Goal: Information Seeking & Learning: Learn about a topic

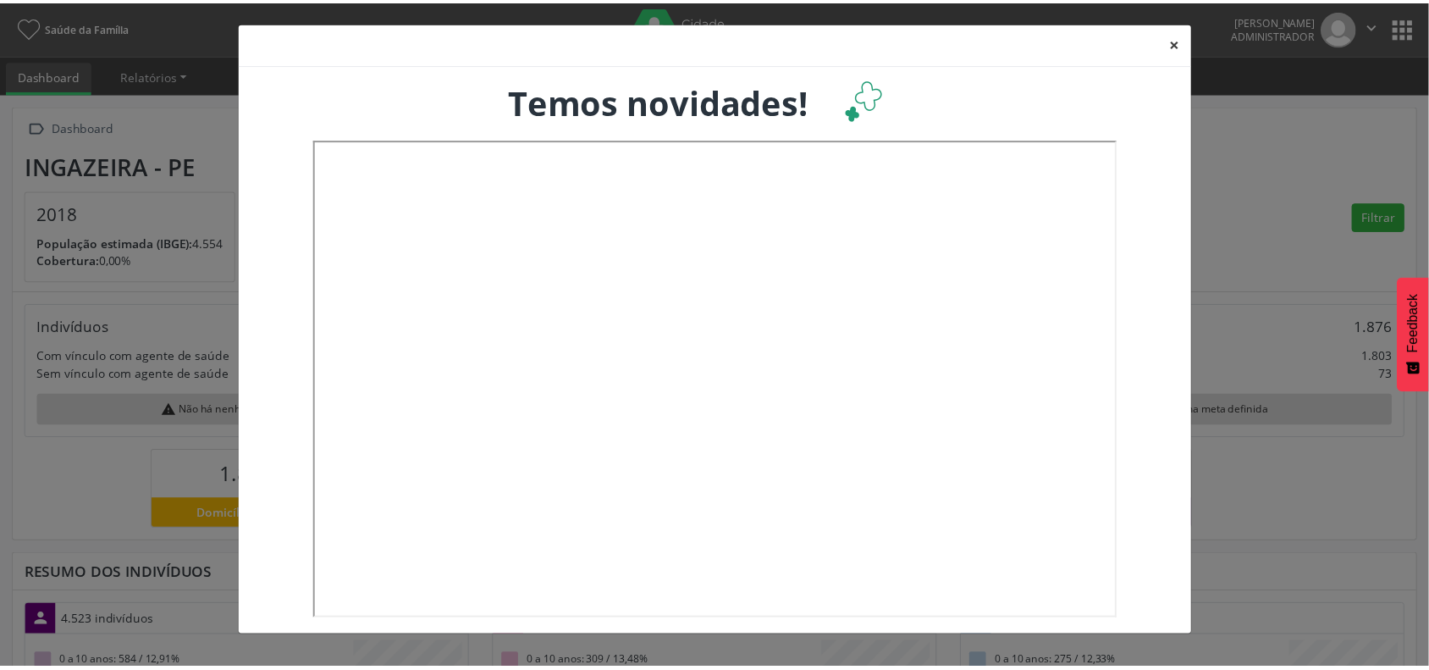
scroll to position [282, 472]
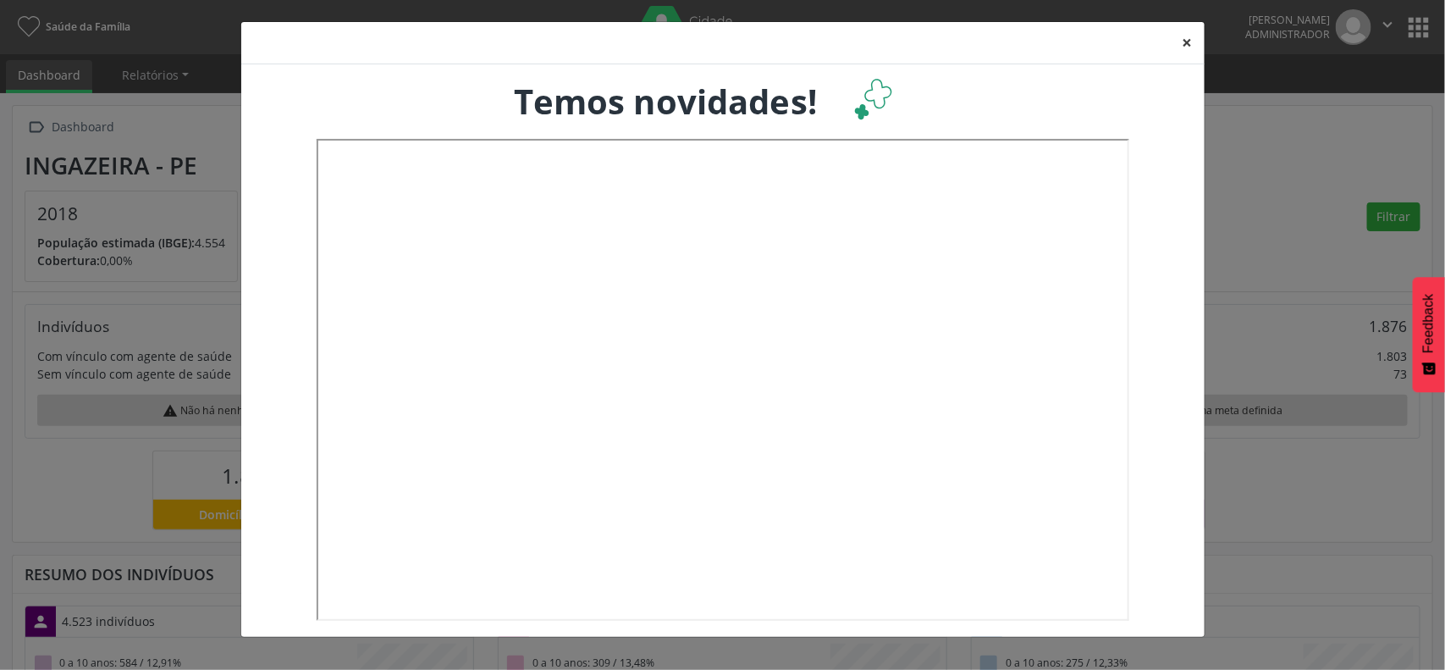
click at [1188, 39] on button "×" at bounding box center [1188, 42] width 34 height 41
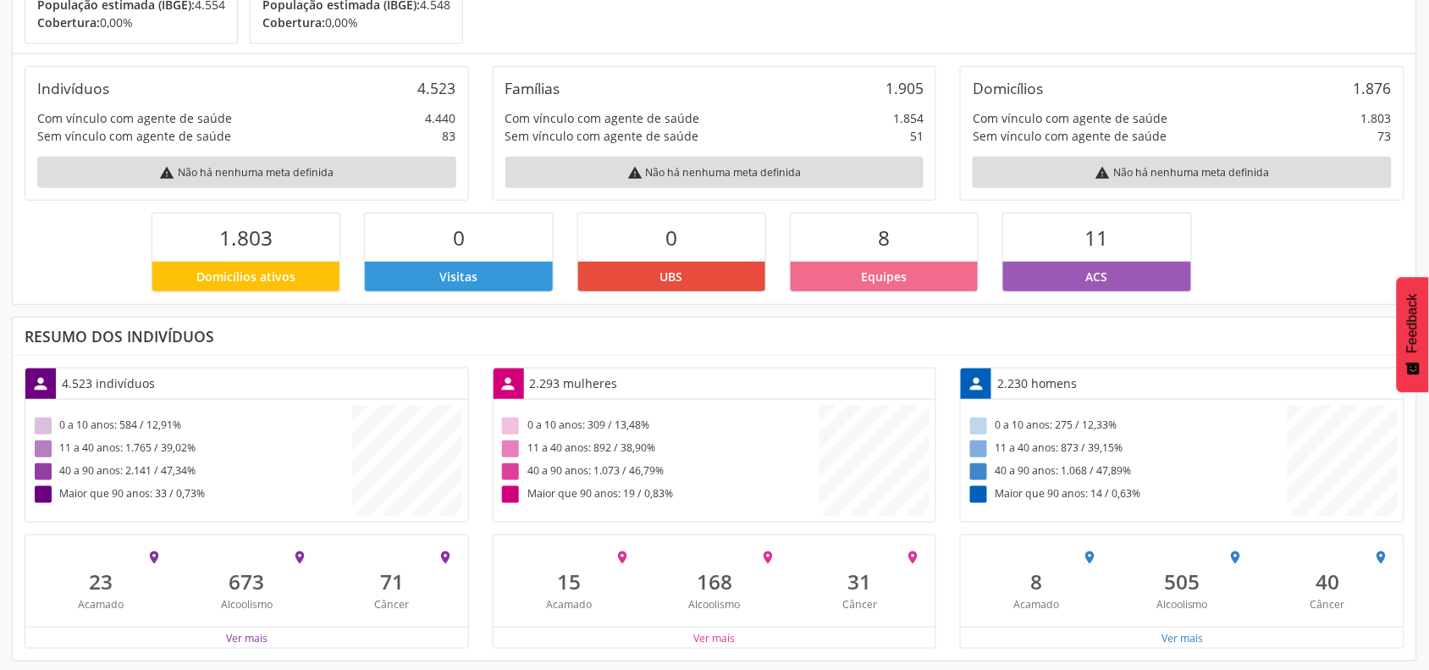
scroll to position [0, 0]
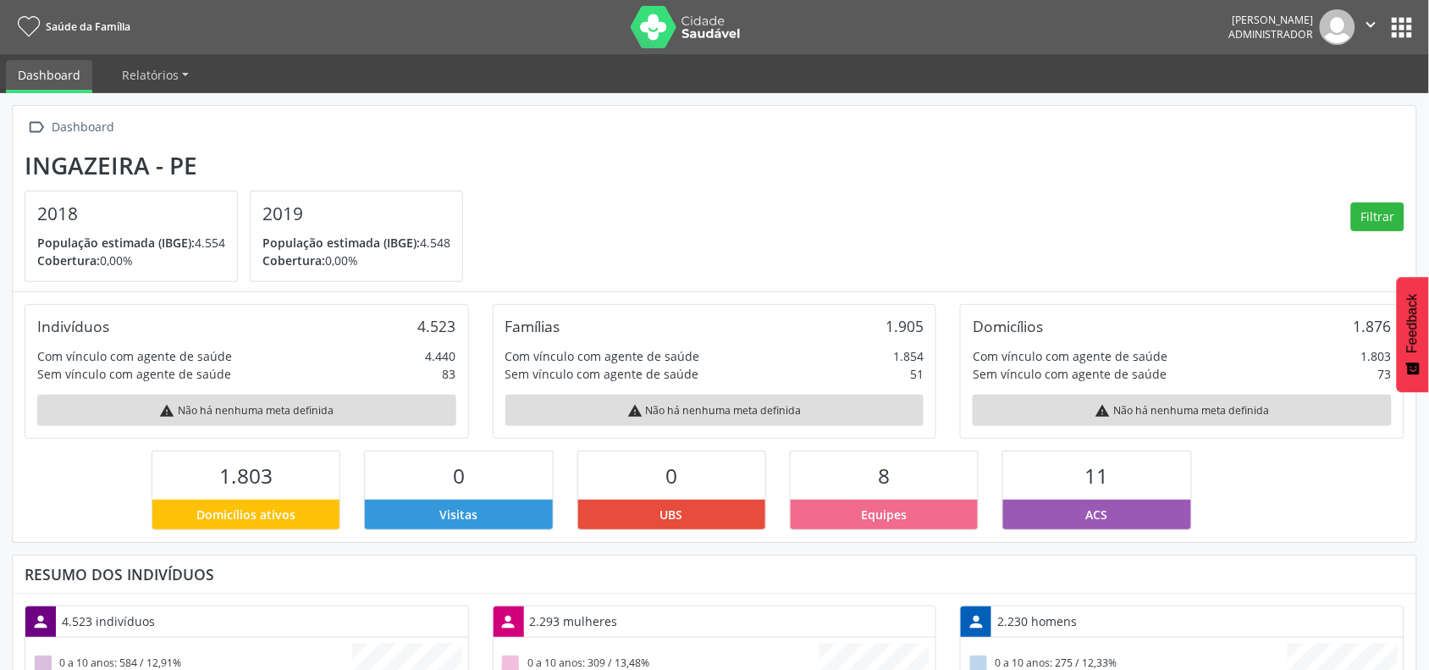
drag, startPoint x: 415, startPoint y: 353, endPoint x: 468, endPoint y: 360, distance: 53.8
click at [468, 360] on div "Indivíduos 4.523 Com vínculo com agente de saúde 4.440 Sem vínculo com agente d…" at bounding box center [247, 371] width 444 height 135
click at [180, 74] on link "Relatórios" at bounding box center [155, 75] width 91 height 30
click at [746, 155] on section "Ingazeira - PE 2018 População estimada (IBGE): 4.554 Cobertura: 0,00% 2019 Popu…" at bounding box center [715, 217] width 1380 height 131
click at [1395, 26] on button "apps" at bounding box center [1402, 28] width 30 height 30
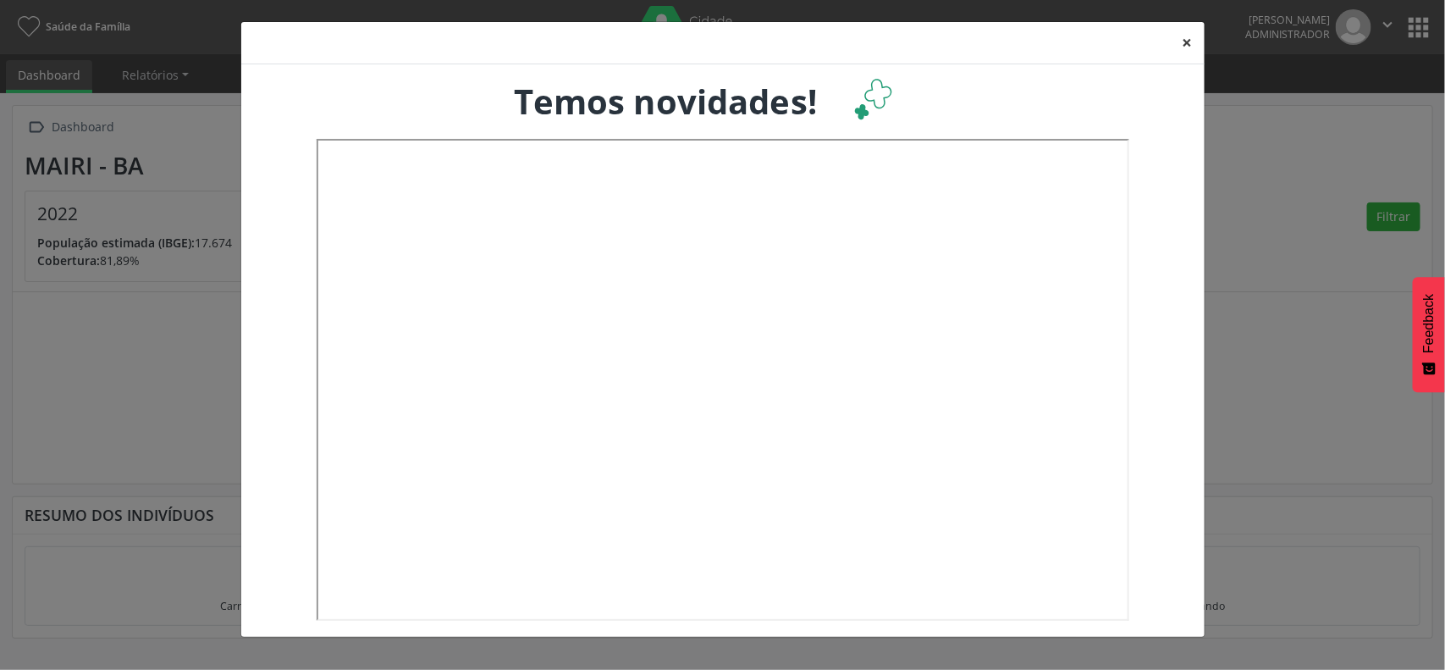
click at [1186, 42] on button "×" at bounding box center [1188, 42] width 34 height 41
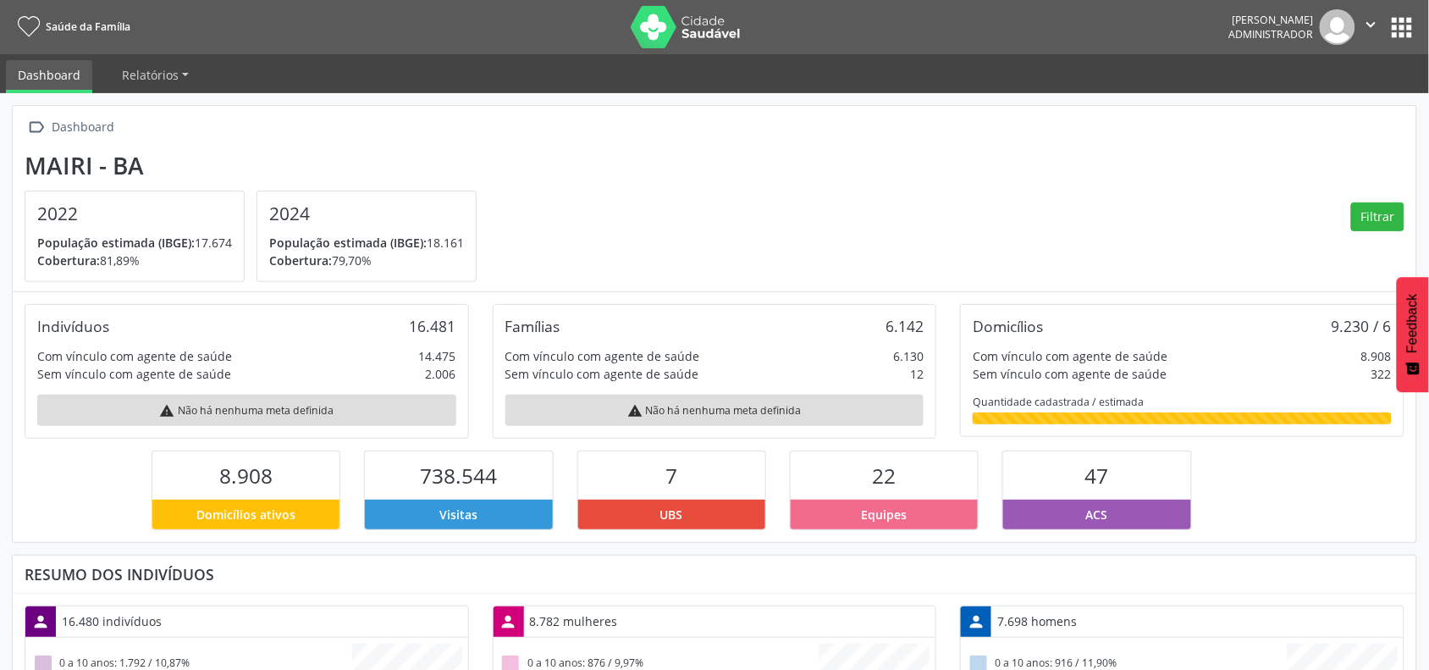
scroll to position [106, 0]
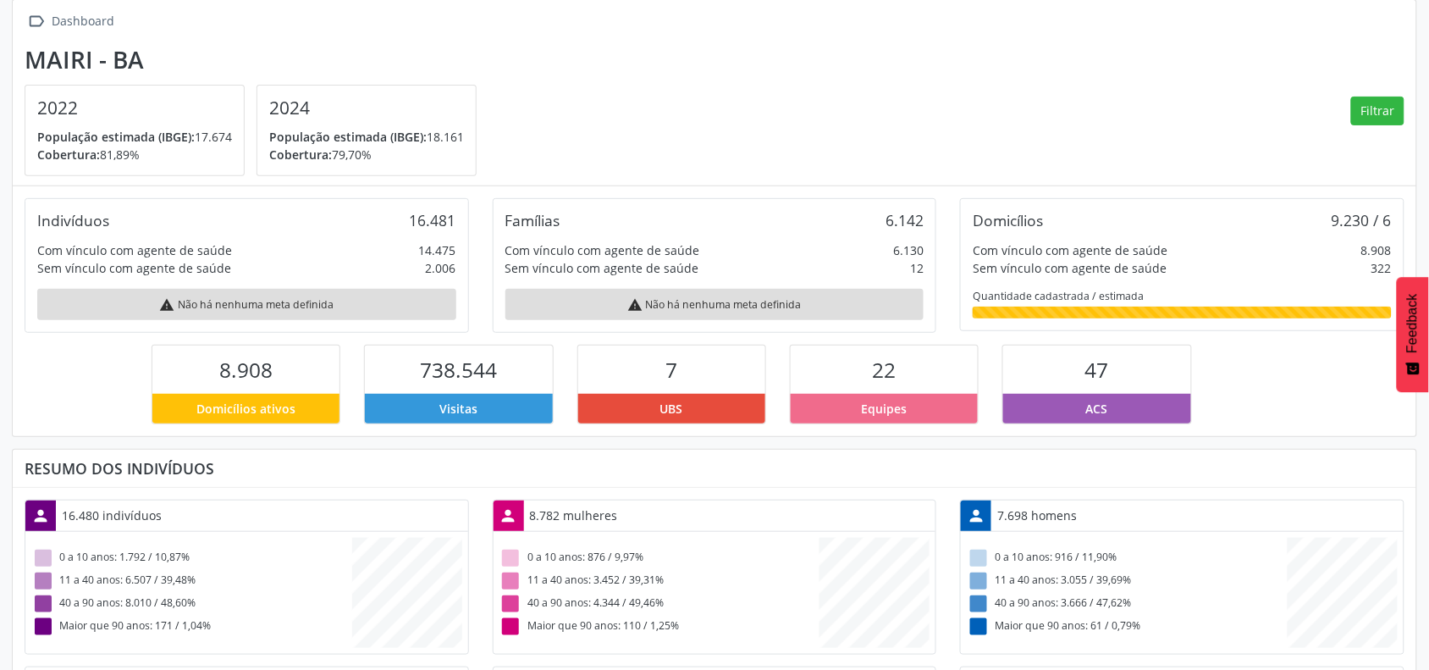
click at [924, 267] on div "12" at bounding box center [917, 268] width 14 height 18
drag, startPoint x: 429, startPoint y: 268, endPoint x: 476, endPoint y: 265, distance: 46.7
click at [476, 265] on div "Indivíduos 16.481 Com vínculo com agente de saúde 14.475 Sem vínculo com agente…" at bounding box center [247, 265] width 468 height 135
click at [421, 261] on div "Sem vínculo com agente de saúde 2.006" at bounding box center [246, 268] width 419 height 18
drag, startPoint x: 421, startPoint y: 261, endPoint x: 464, endPoint y: 262, distance: 43.2
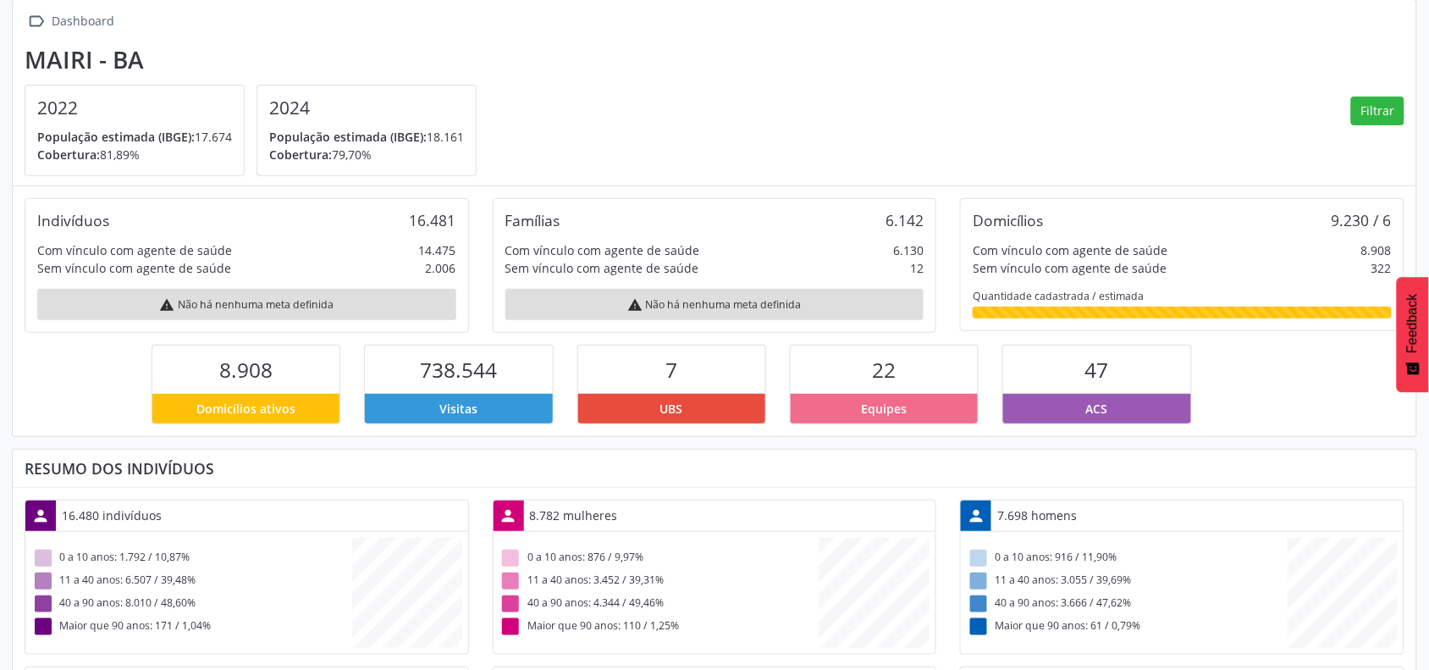
click at [464, 262] on div "Indivíduos 16.481 Com vínculo com agente de saúde 14.475 Sem vínculo com agente…" at bounding box center [247, 265] width 444 height 135
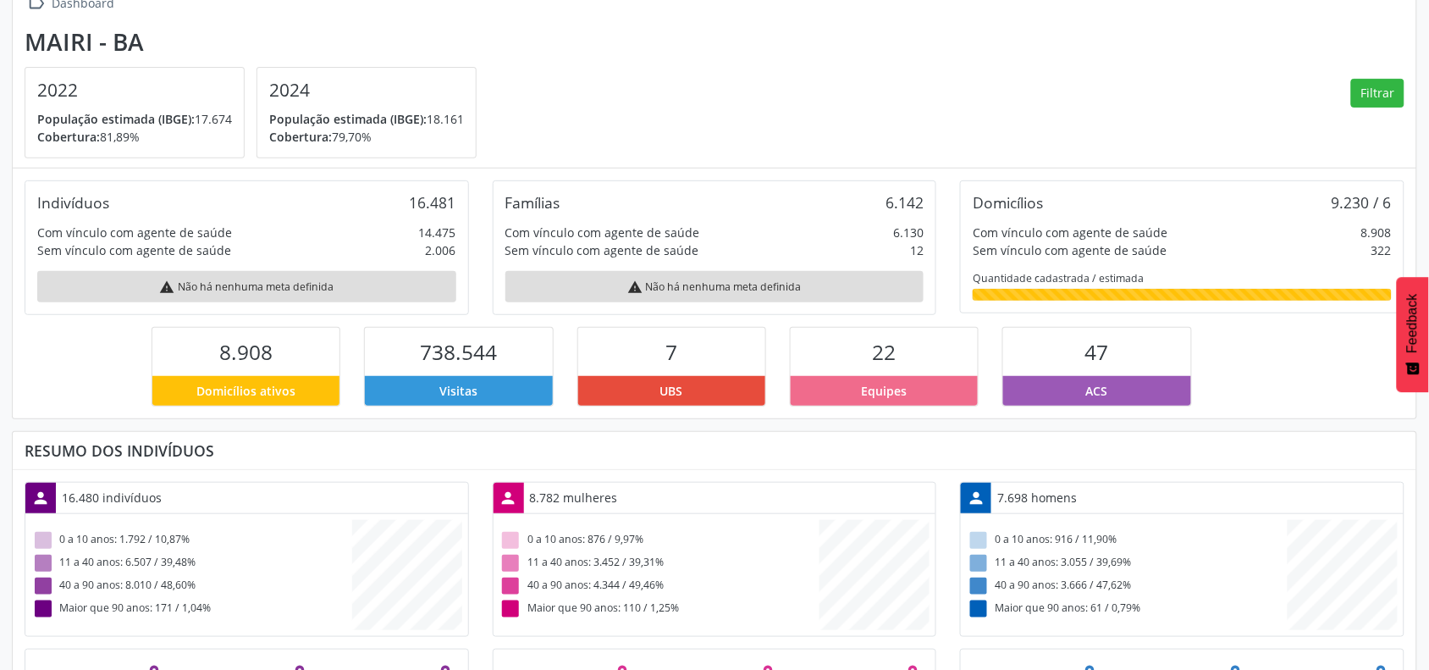
scroll to position [0, 0]
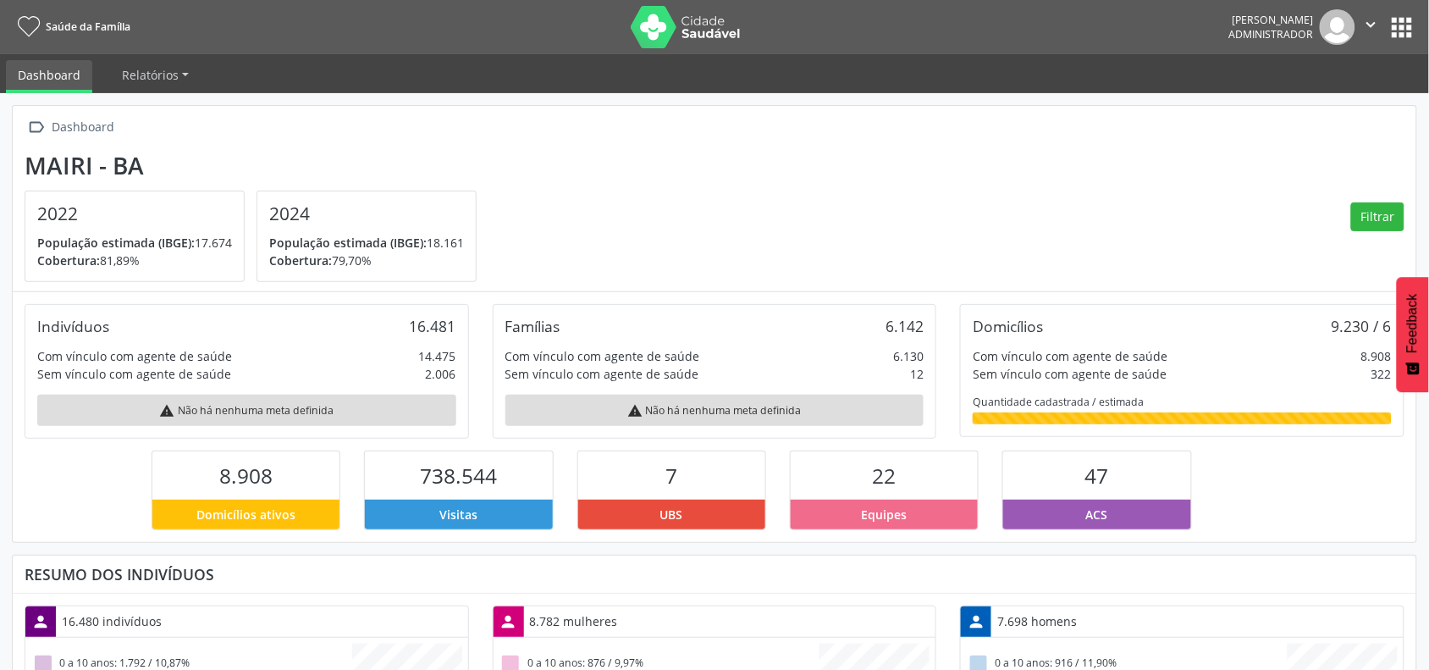
click at [769, 226] on section "Mairi - BA 2022 População estimada (IBGE): 17.674 Cobertura: 81,89% 2024 Popula…" at bounding box center [715, 217] width 1380 height 131
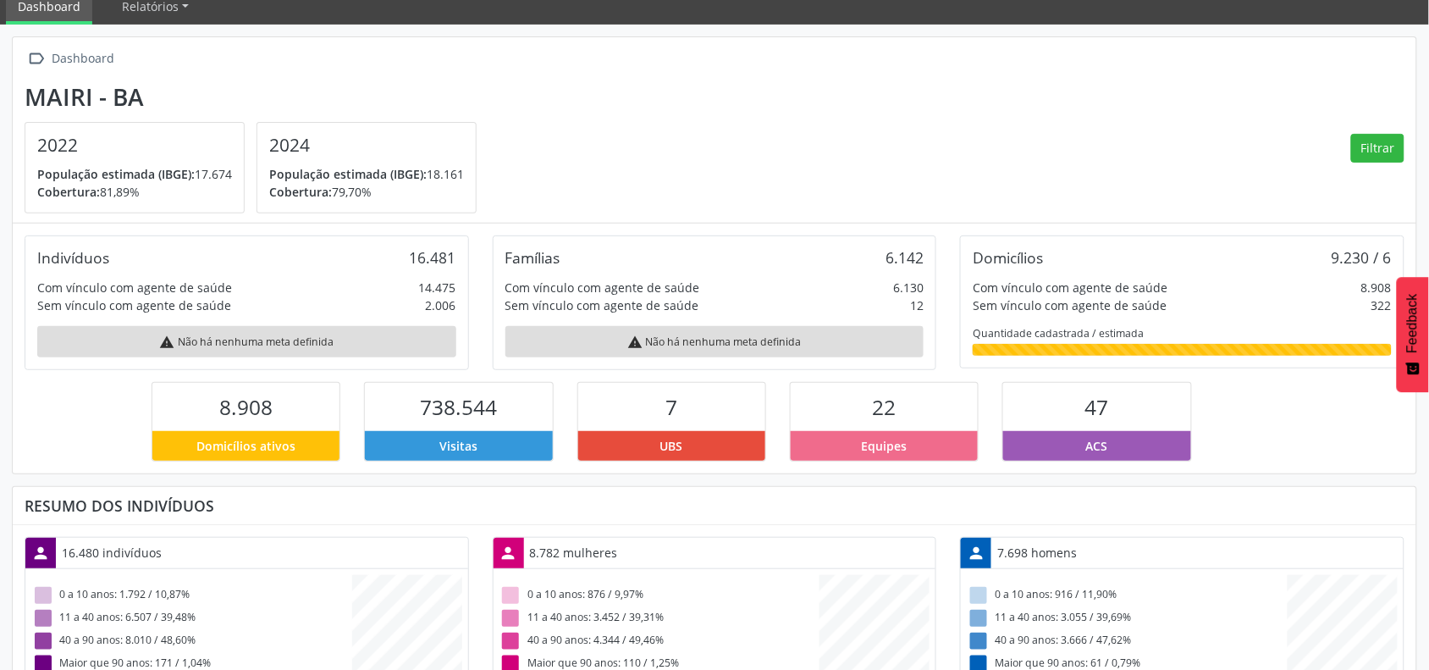
scroll to position [106, 0]
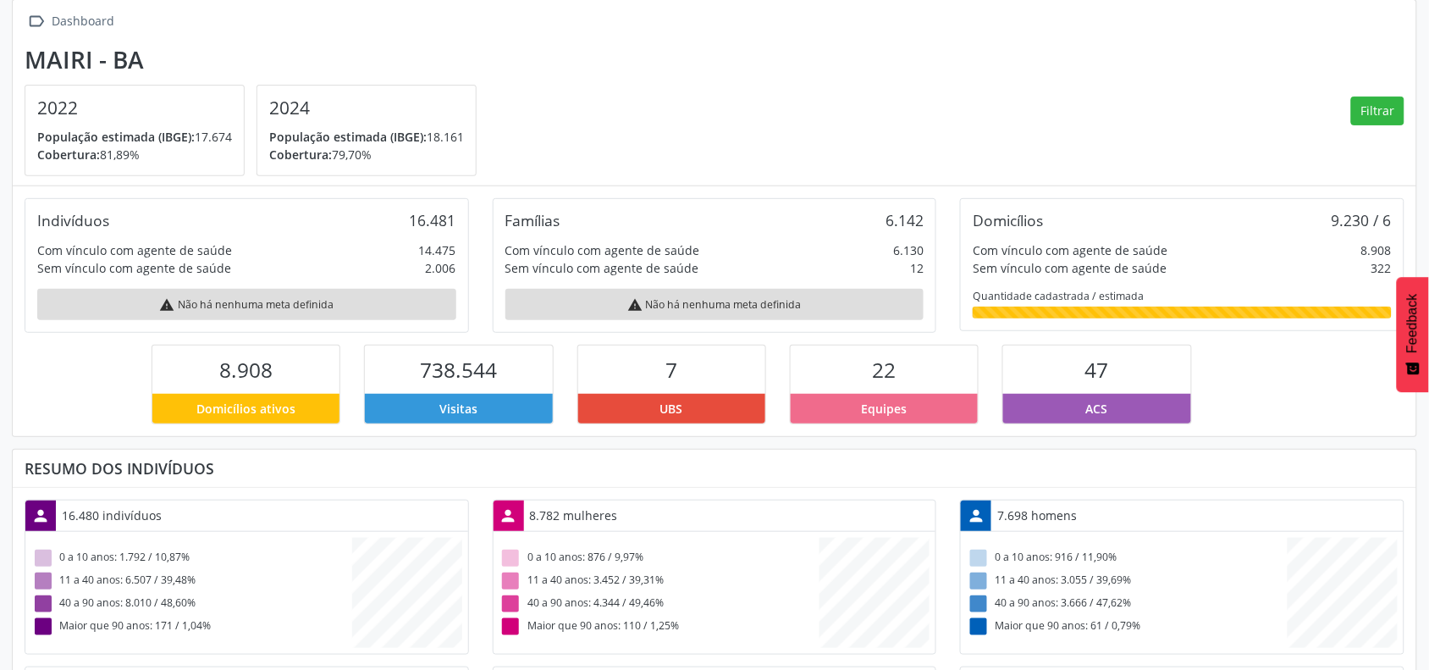
drag, startPoint x: 420, startPoint y: 245, endPoint x: 466, endPoint y: 244, distance: 45.7
click at [466, 244] on div "Indivíduos 16.481 Com vínculo com agente de saúde 14.475 Sem vínculo com agente…" at bounding box center [247, 265] width 444 height 135
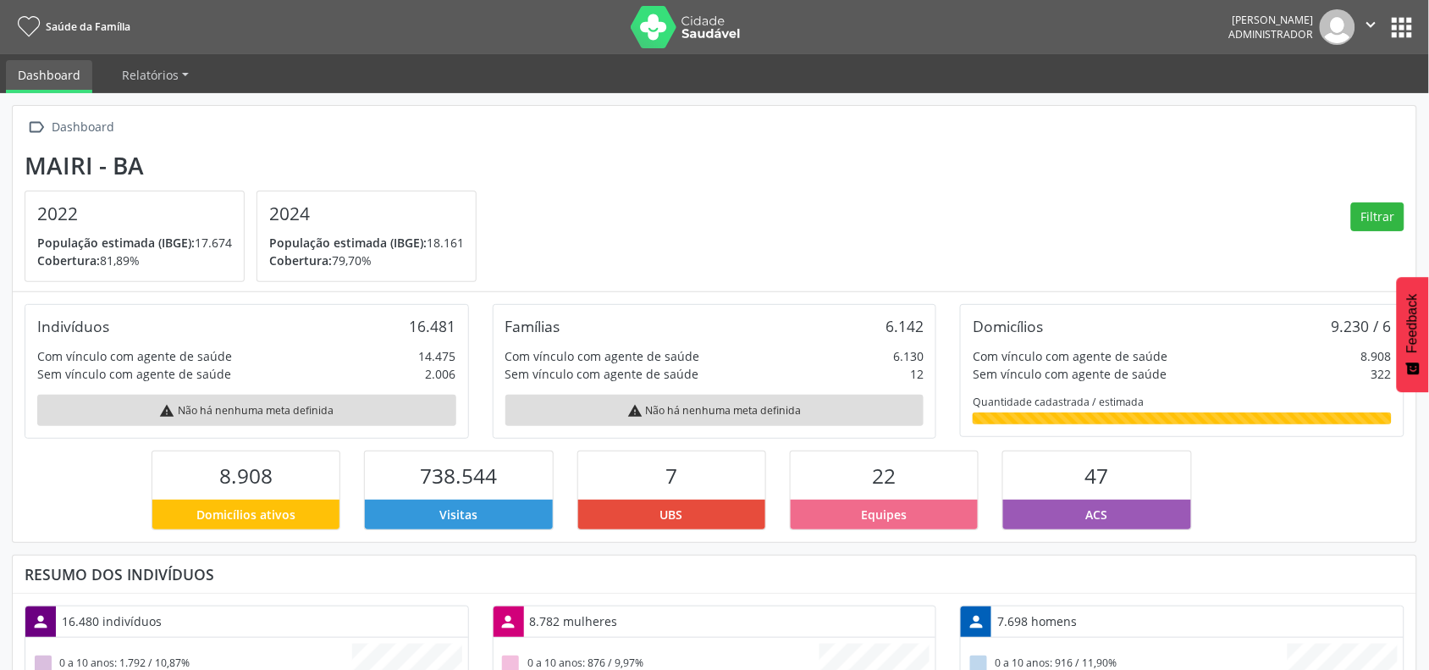
click at [625, 207] on section "Mairi - BA 2022 População estimada (IBGE): 17.674 Cobertura: 81,89% 2024 Popula…" at bounding box center [715, 217] width 1380 height 131
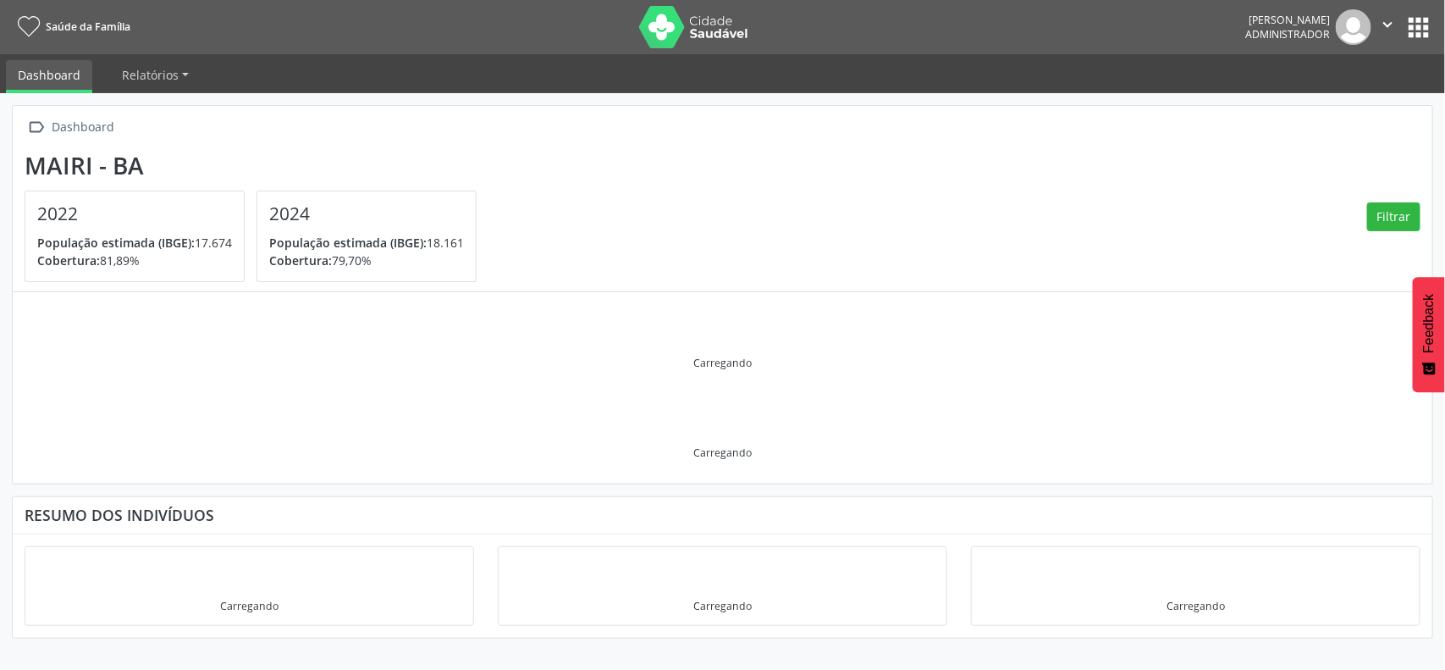
click at [699, 28] on img at bounding box center [694, 27] width 110 height 42
